Goal: Information Seeking & Learning: Learn about a topic

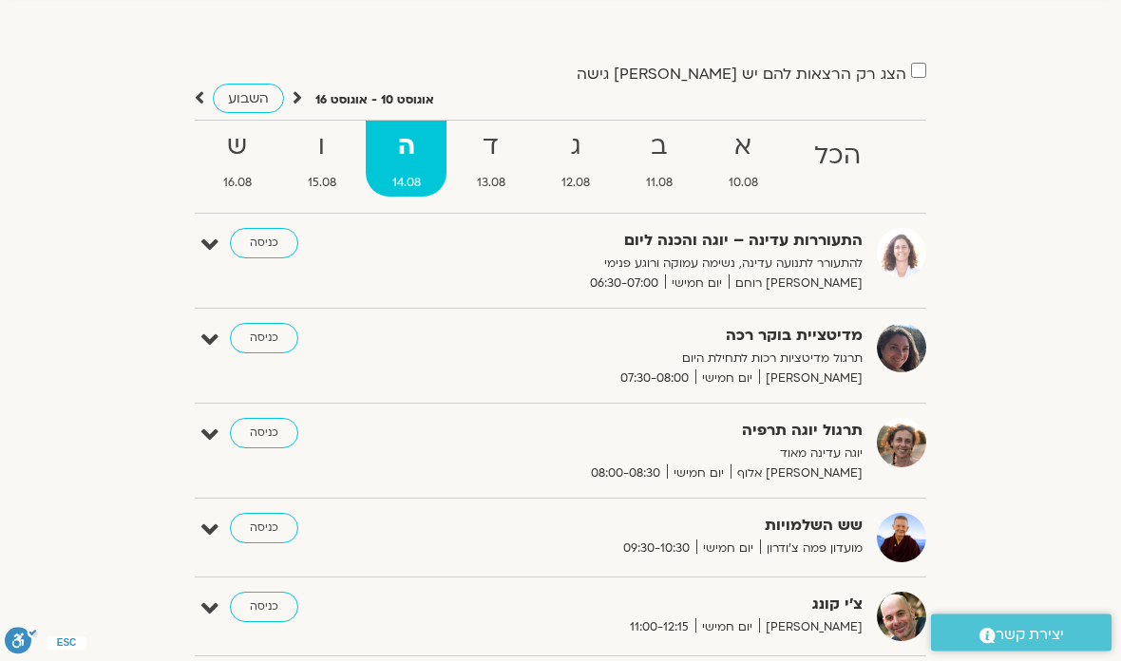
scroll to position [100, 0]
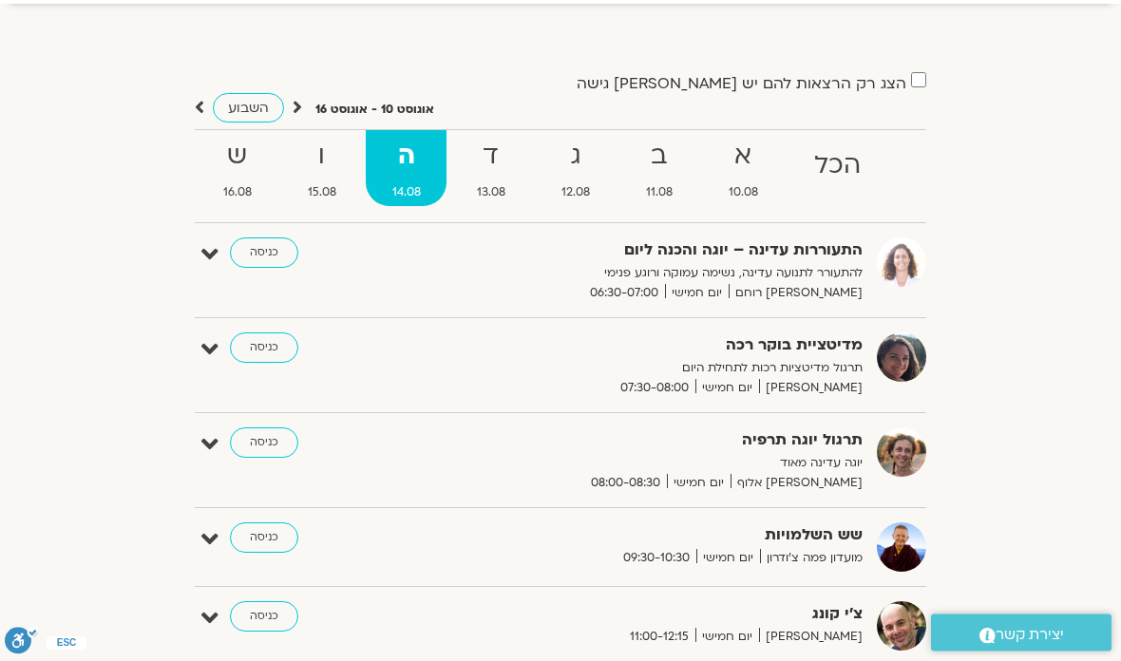
click at [974, 382] on div "הצג רק הרצאות להם יש לי גישה אוגוסט 10 - אוגוסט 16 השבוע להציג אירועים שפתוחים …" at bounding box center [561, 534] width 1064 height 926
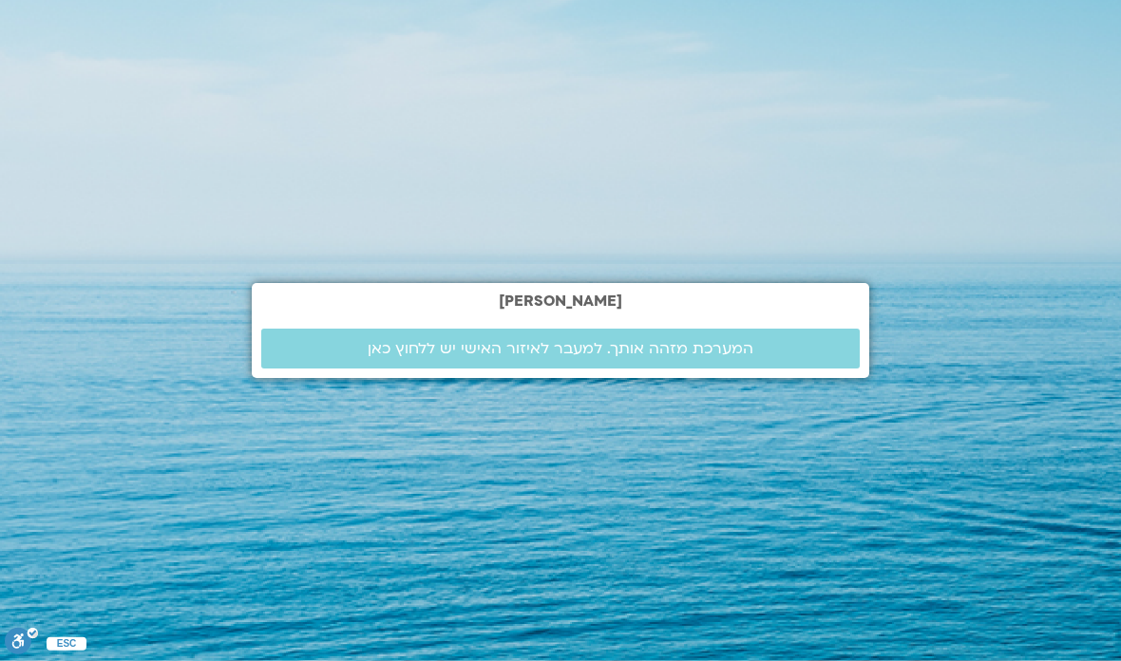
click at [721, 340] on span "המערכת מזהה אותך. למעבר לאיזור האישי יש ללחוץ כאן" at bounding box center [561, 348] width 386 height 17
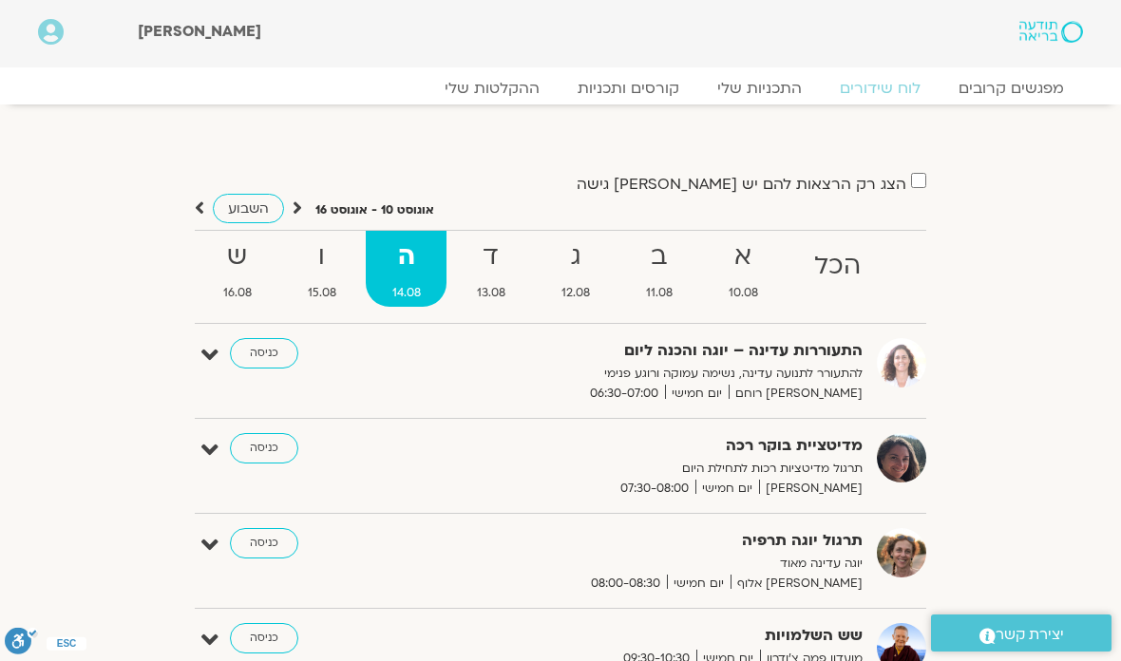
click at [494, 261] on strong "ד" at bounding box center [490, 257] width 81 height 43
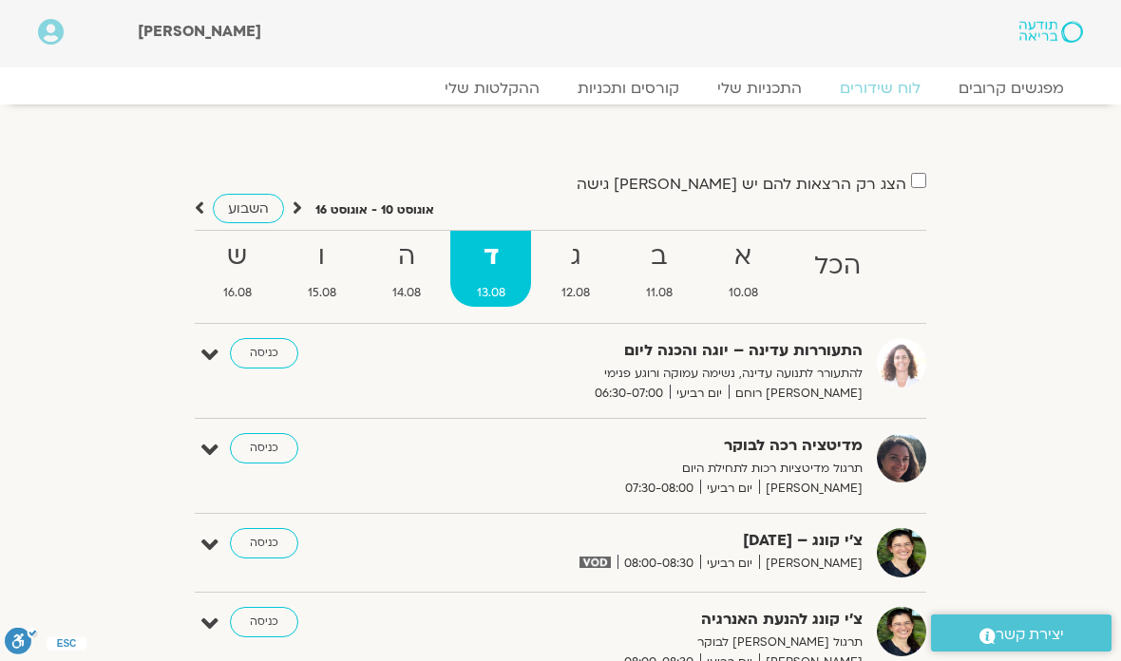
click at [506, 92] on link "ההקלטות שלי" at bounding box center [492, 88] width 133 height 19
click at [506, 84] on link "ההקלטות שלי" at bounding box center [492, 88] width 133 height 19
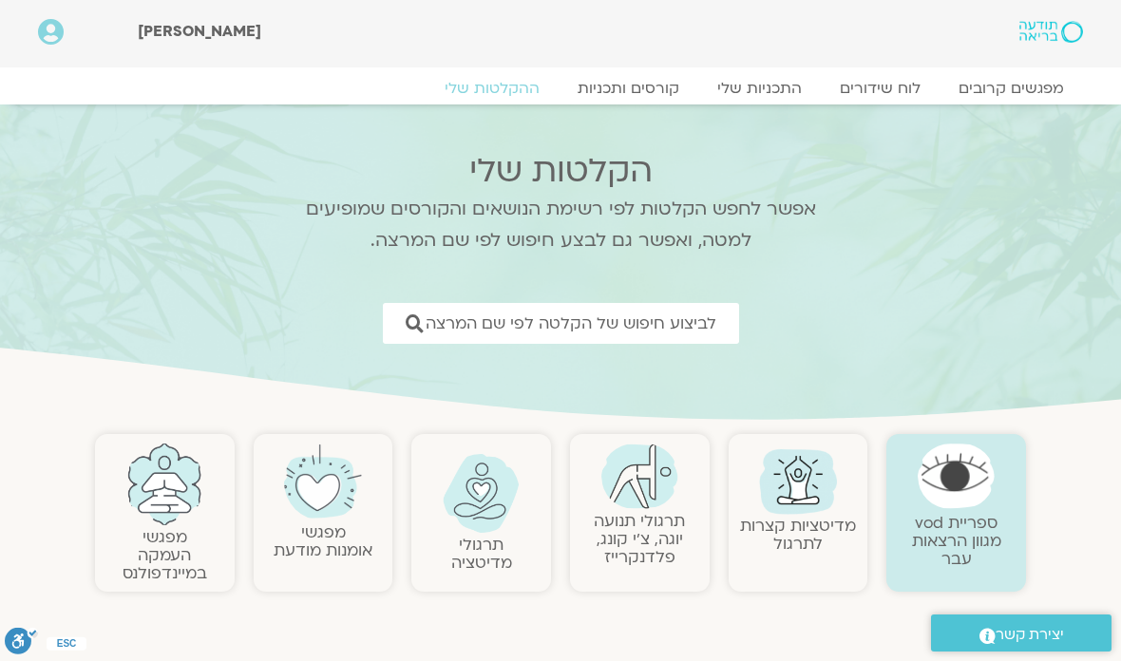
click at [812, 505] on img at bounding box center [798, 479] width 91 height 91
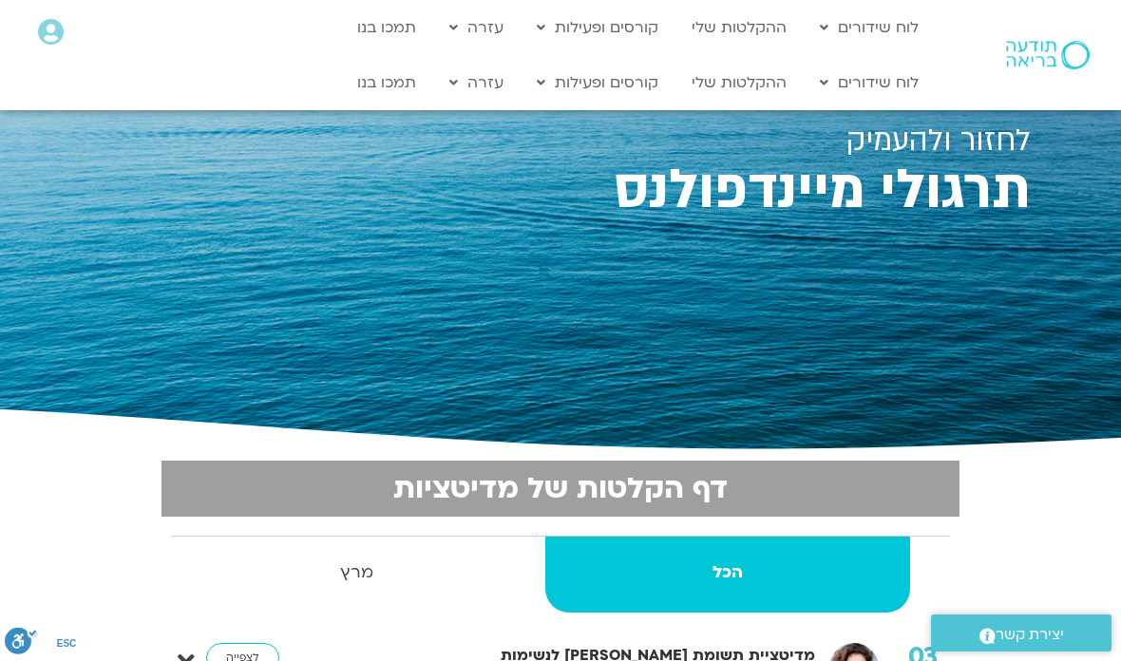
click at [756, 91] on link "ההקלטות שלי" at bounding box center [739, 83] width 114 height 36
click at [896, 85] on link "לוח שידורים" at bounding box center [870, 83] width 118 height 36
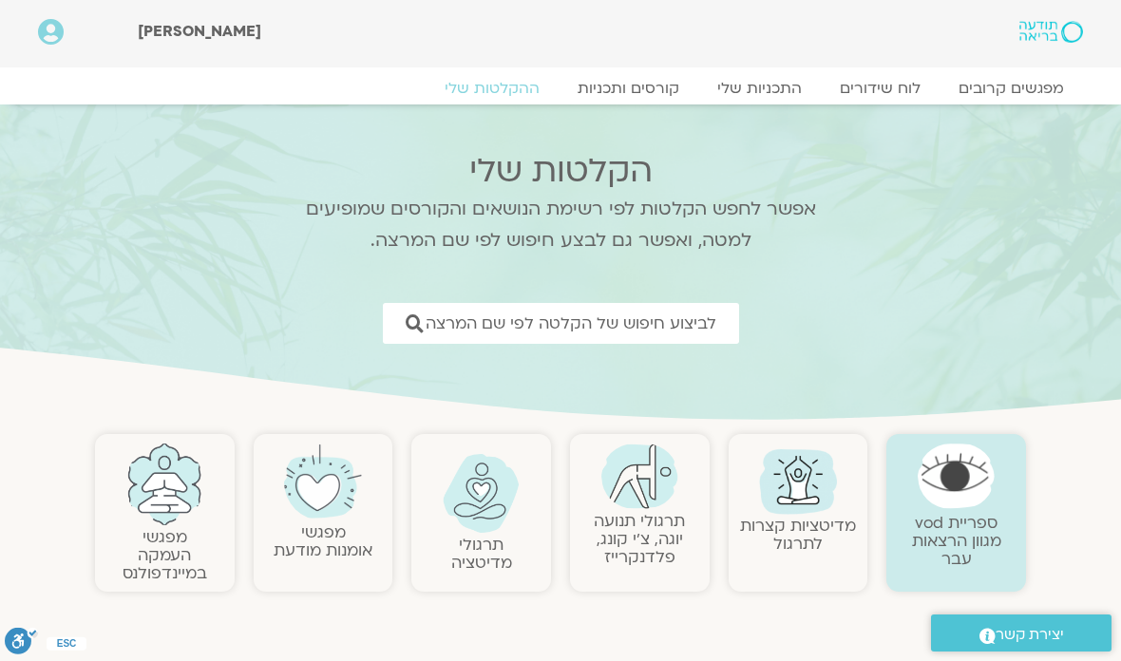
click at [701, 317] on span "לביצוע חיפוש של הקלטה לפי שם המרצה" at bounding box center [571, 324] width 291 height 18
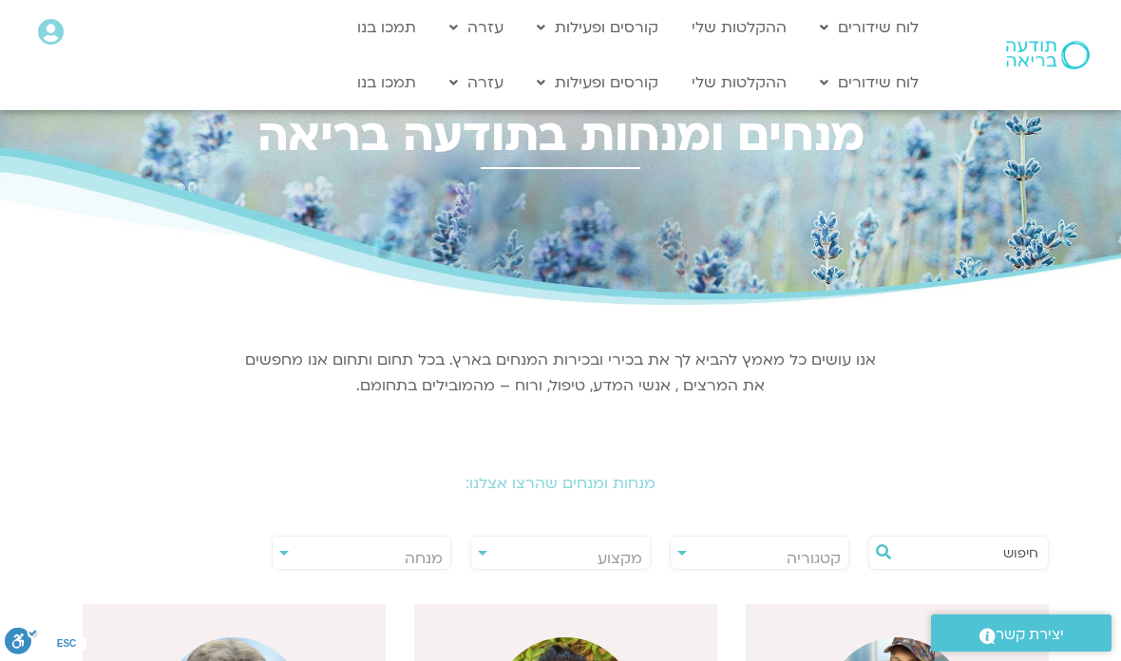
scroll to position [0, -1]
click at [1017, 549] on input "text" at bounding box center [968, 553] width 141 height 32
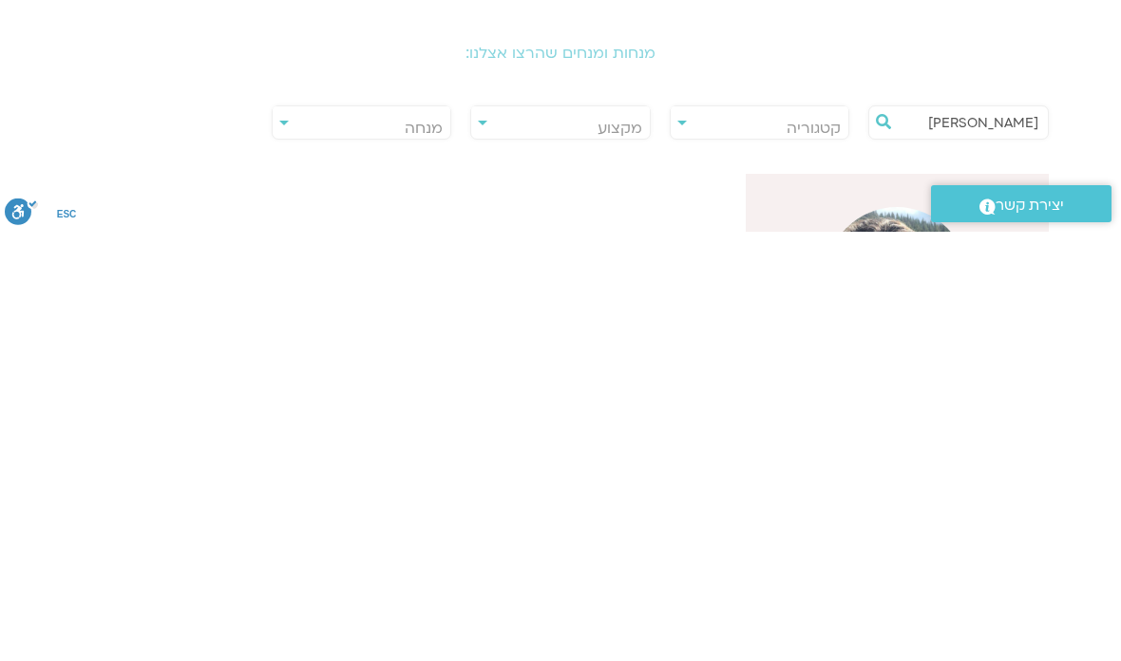
type input "[PERSON_NAME]"
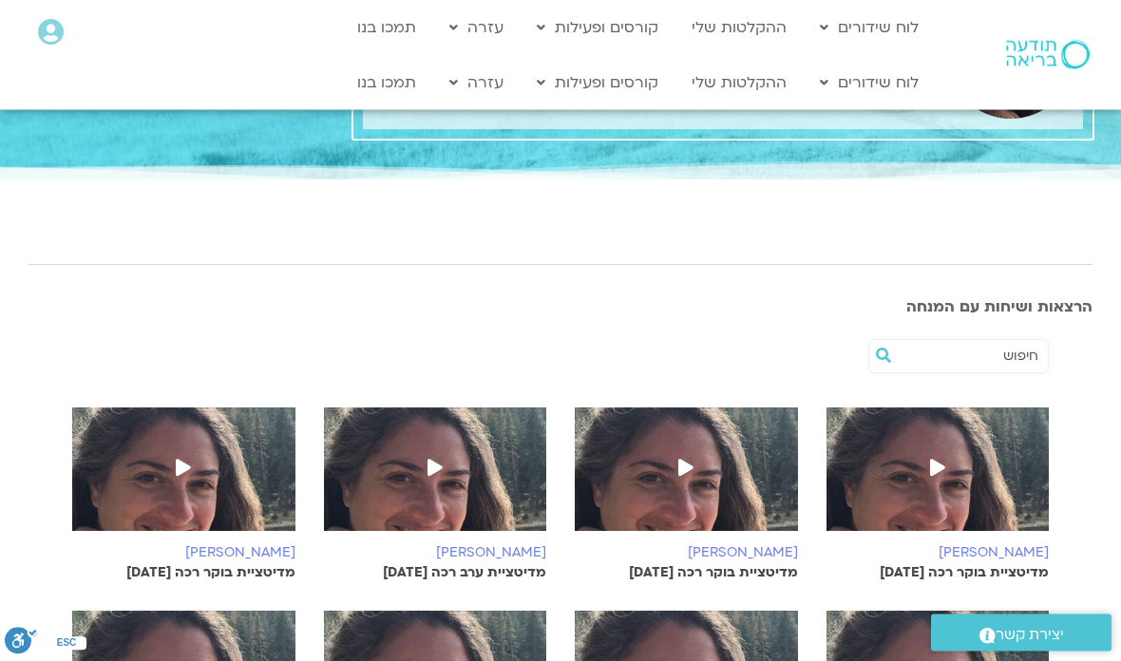
scroll to position [105, 0]
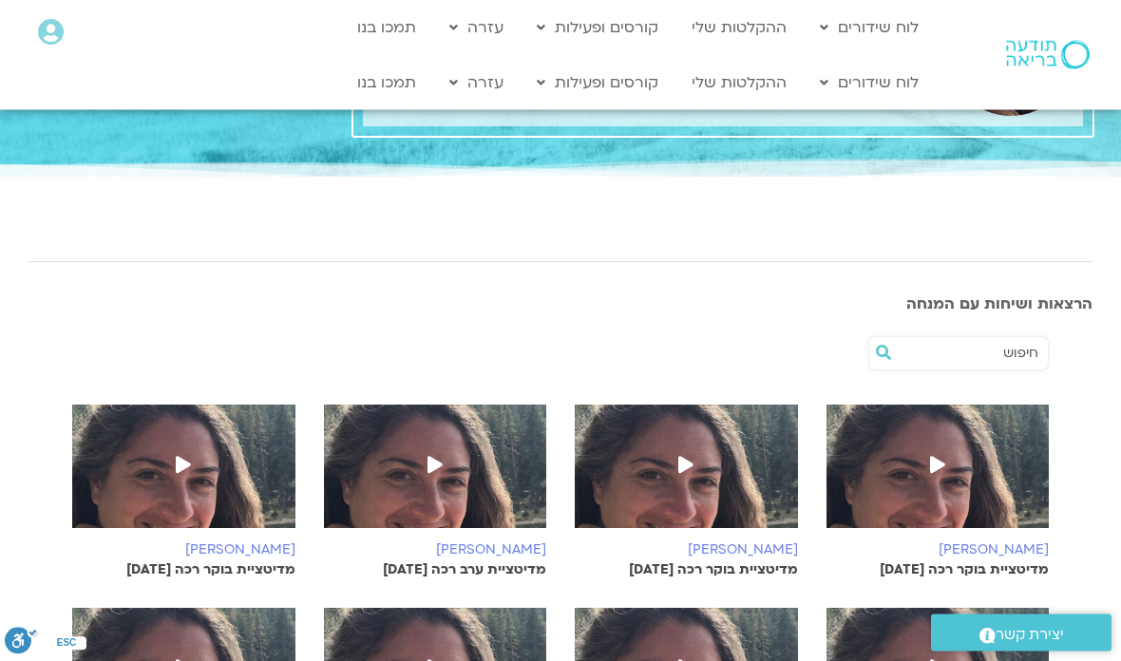
click at [938, 461] on icon at bounding box center [937, 465] width 15 height 17
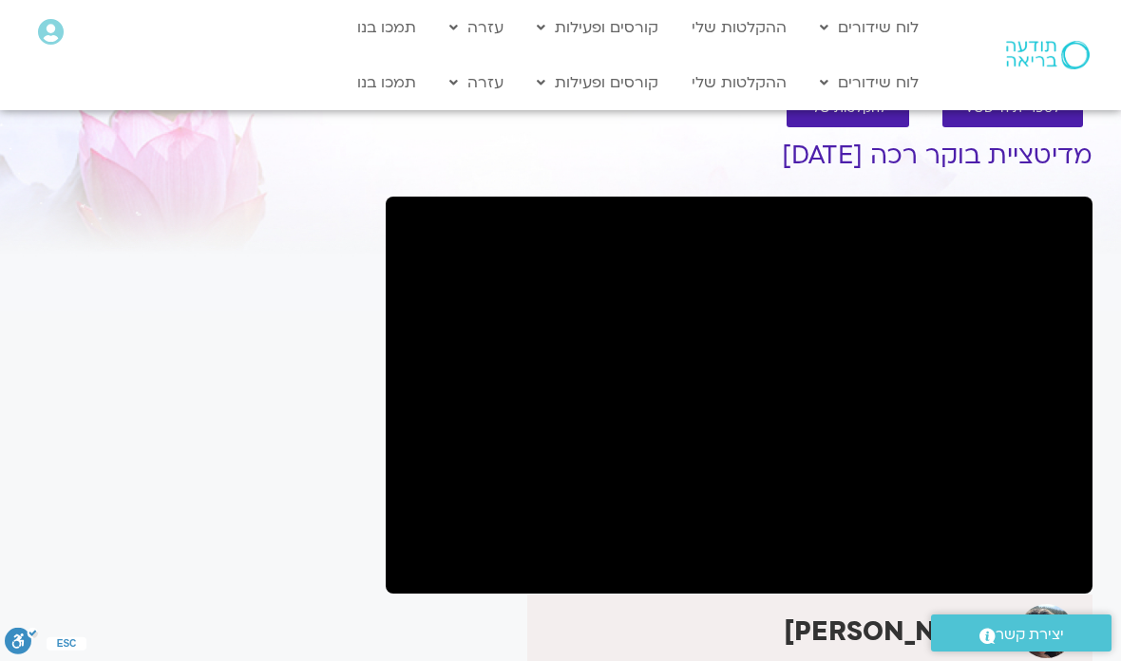
click at [492, 630] on div "[PERSON_NAME]" at bounding box center [739, 644] width 707 height 99
